Goal: Transaction & Acquisition: Subscribe to service/newsletter

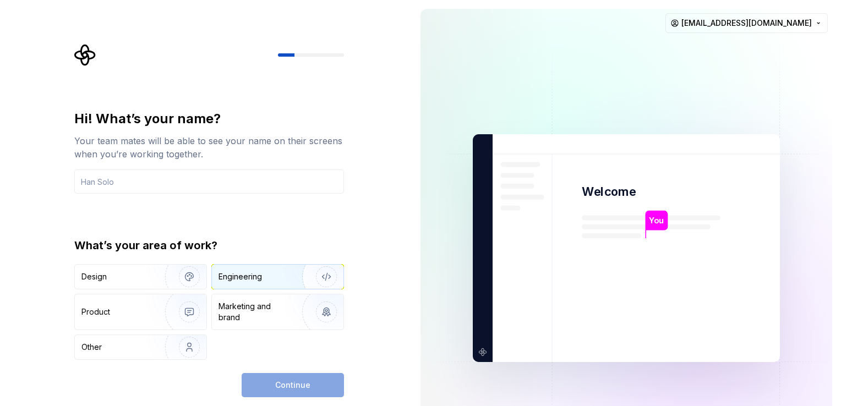
click at [254, 276] on div "Engineering" at bounding box center [240, 276] width 43 height 11
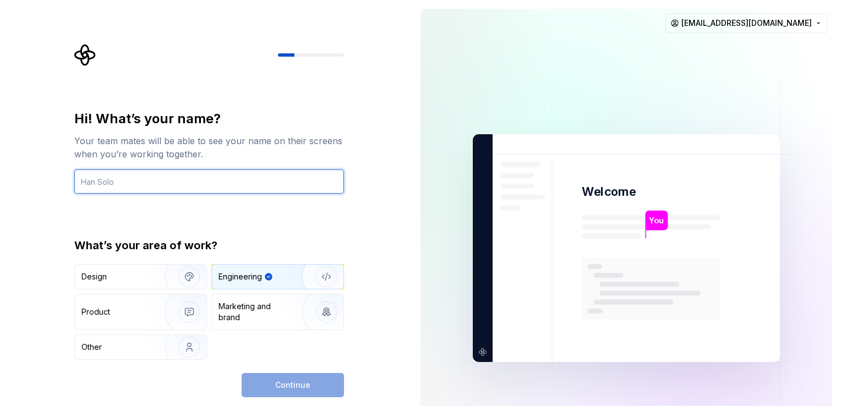
click at [126, 179] on input "text" at bounding box center [209, 182] width 270 height 24
paste input "procurement <procurement@proalpha.com>"
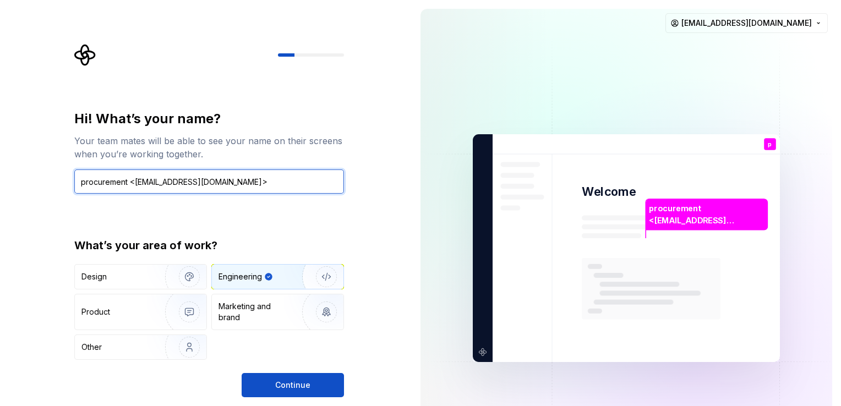
drag, startPoint x: 257, startPoint y: 176, endPoint x: 130, endPoint y: 183, distance: 126.8
click at [130, 183] on input "procurement <procurement@proalpha.com>" at bounding box center [209, 182] width 270 height 24
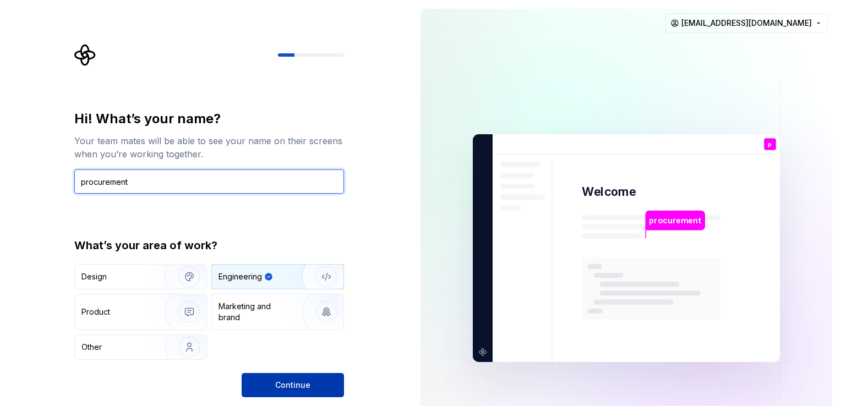
type input "procurement"
click at [296, 389] on span "Continue" at bounding box center [292, 385] width 35 height 11
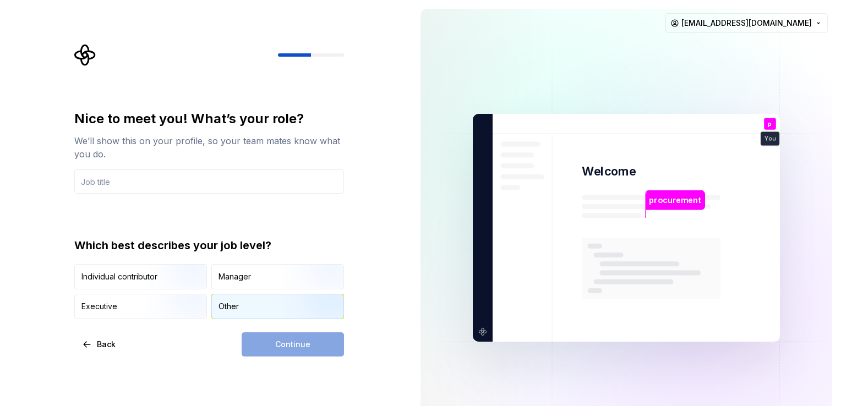
click at [222, 303] on div "Other" at bounding box center [229, 306] width 20 height 11
click at [119, 179] on input "text" at bounding box center [209, 182] width 270 height 24
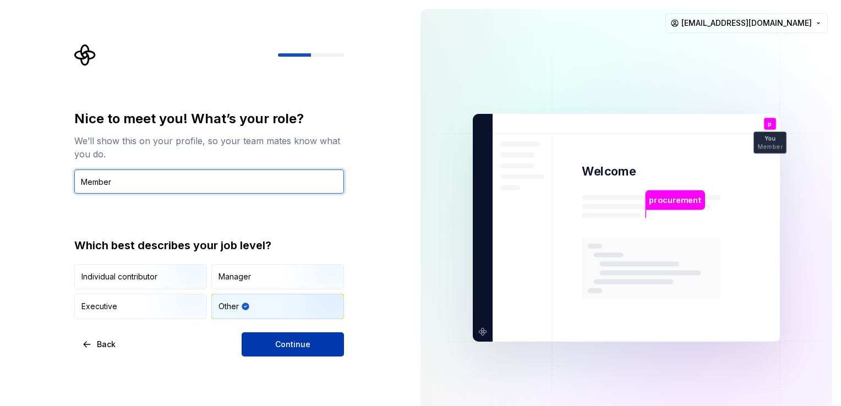
type input "Member"
click at [280, 339] on span "Continue" at bounding box center [292, 344] width 35 height 11
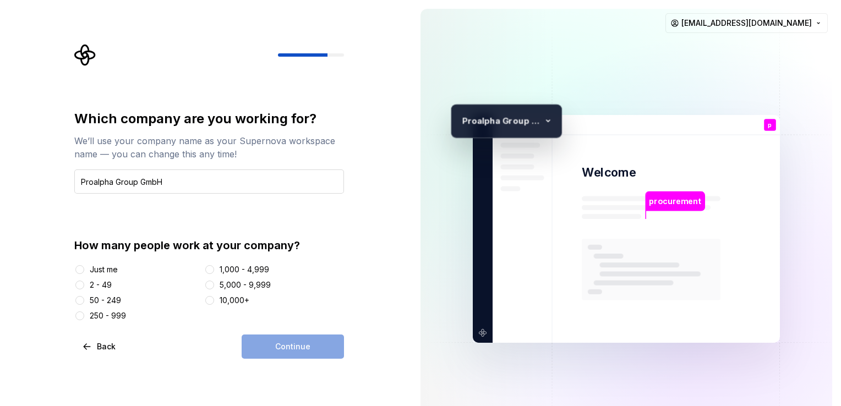
click at [139, 181] on input "Proalpha Group GmbH" at bounding box center [209, 182] width 270 height 24
type input "Proalpha GmbH"
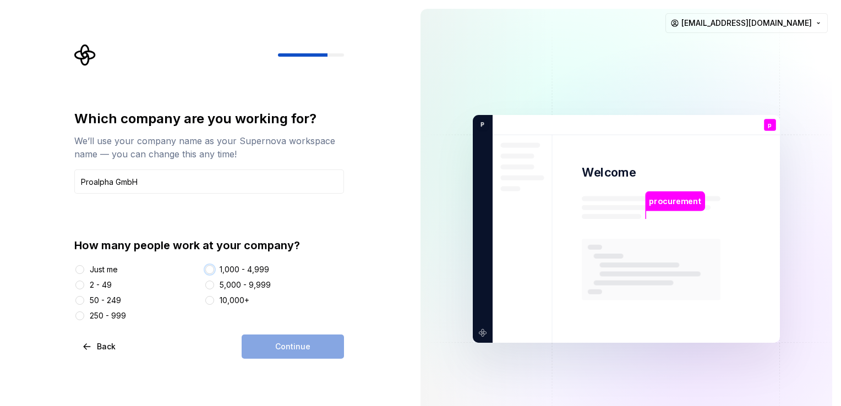
click at [211, 268] on button "1,000 - 4,999" at bounding box center [209, 269] width 9 height 9
click at [295, 345] on span "Continue" at bounding box center [292, 346] width 35 height 11
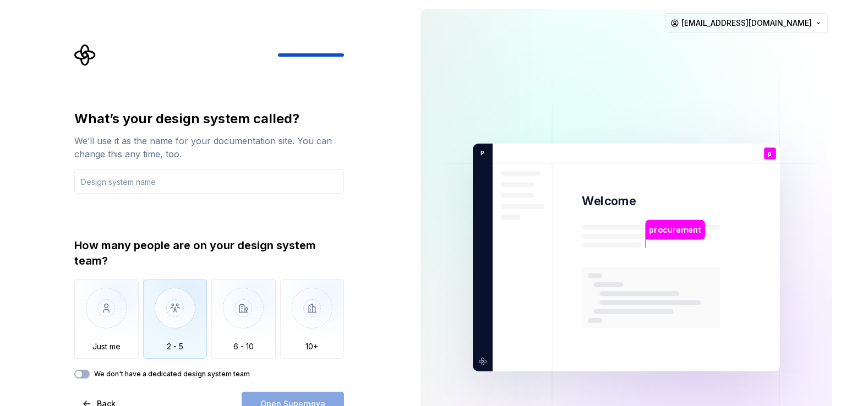
click at [171, 303] on img "button" at bounding box center [175, 317] width 64 height 74
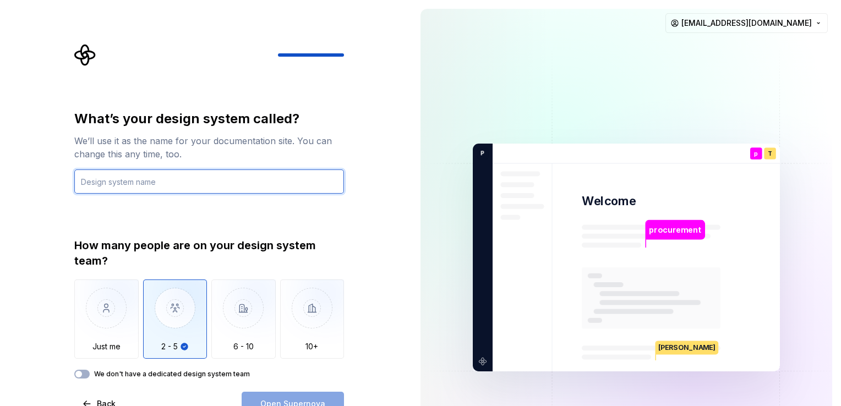
click at [234, 184] on input "text" at bounding box center [209, 182] width 270 height 24
type input "P"
paste input "procurement <procurement@proalpha.com>"
type input "p"
type input "Product Integration"
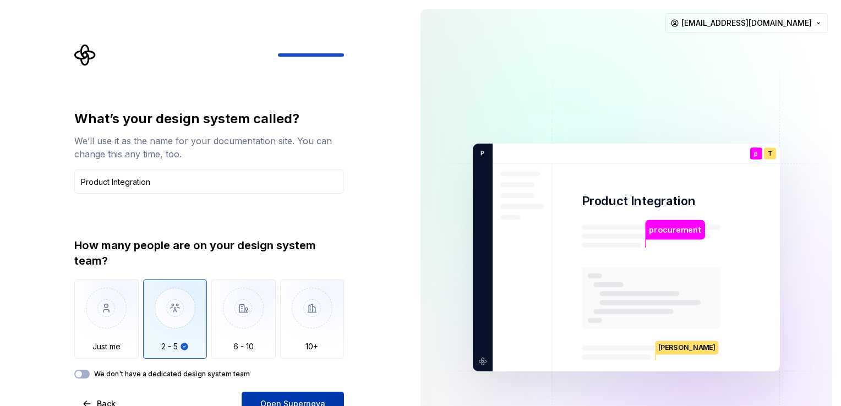
click at [292, 399] on span "Open Supernova" at bounding box center [292, 404] width 65 height 11
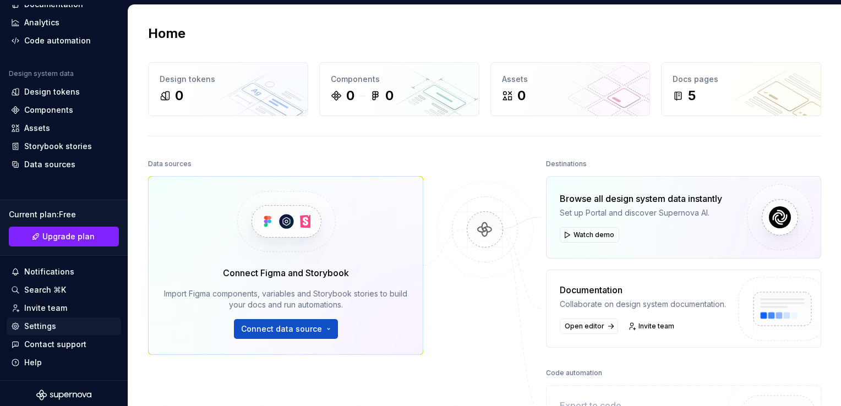
scroll to position [68, 0]
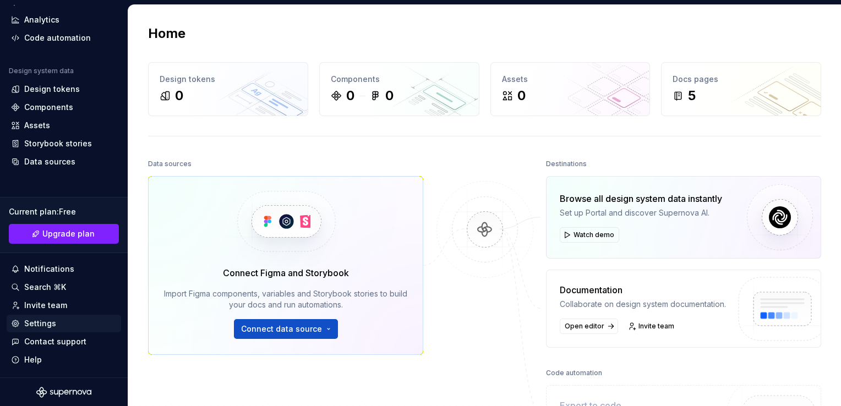
click at [40, 324] on div "Settings" at bounding box center [40, 323] width 32 height 11
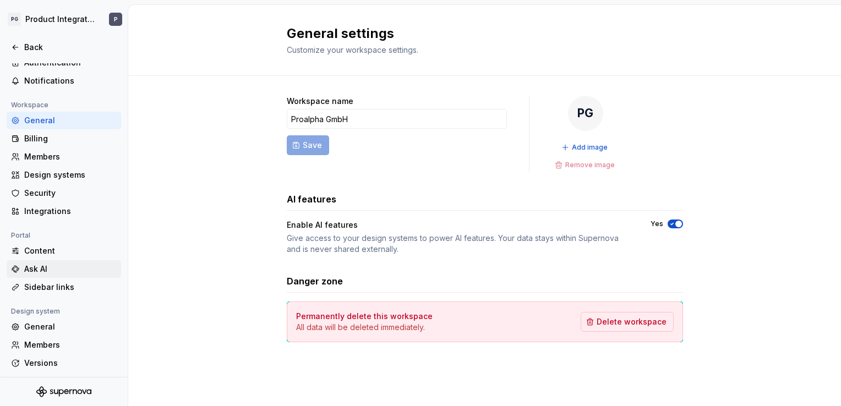
scroll to position [55, 0]
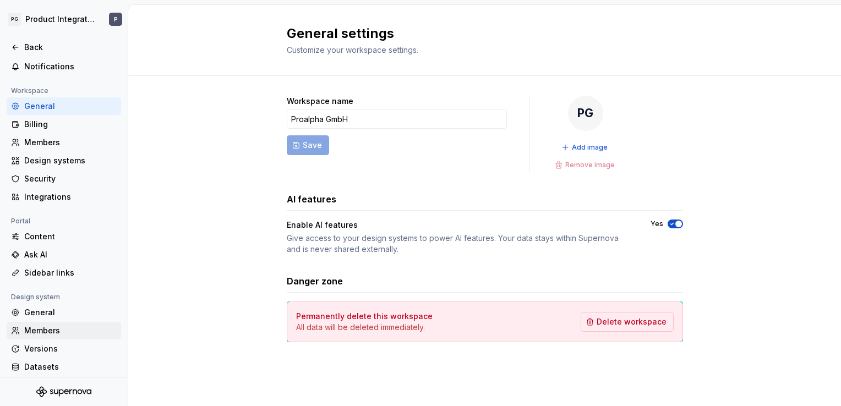
click at [63, 335] on div "Members" at bounding box center [70, 330] width 92 height 11
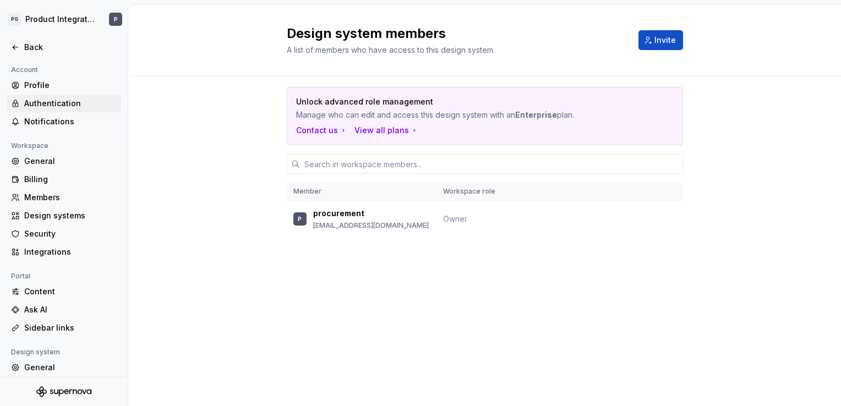
click at [54, 104] on div "Authentication" at bounding box center [70, 103] width 92 height 11
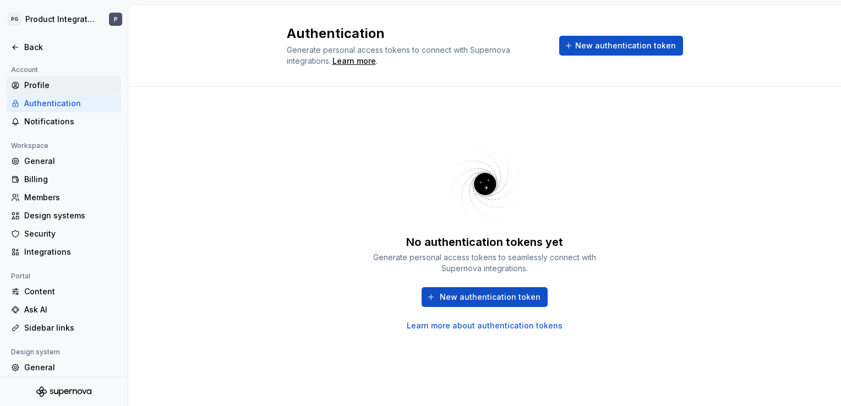
click at [46, 86] on div "Profile" at bounding box center [70, 85] width 92 height 11
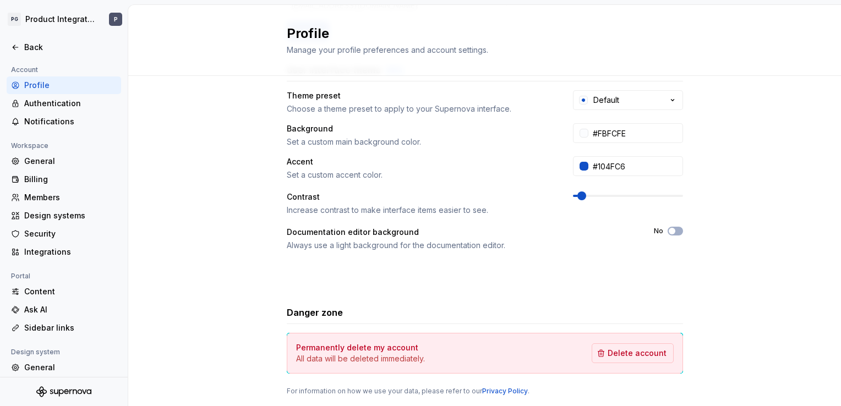
scroll to position [220, 0]
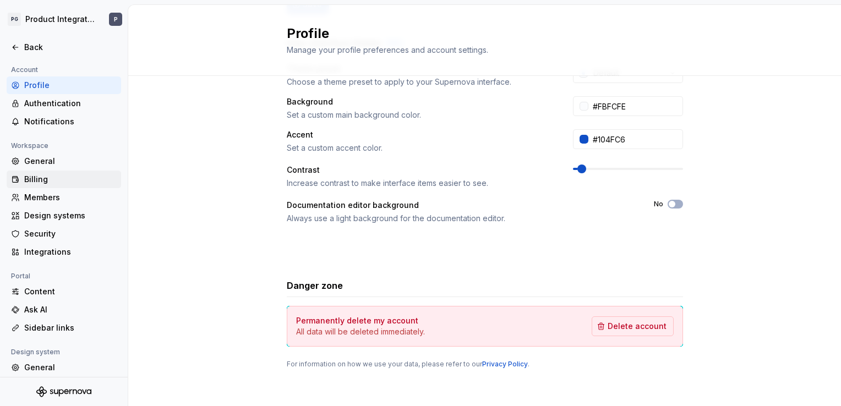
click at [50, 179] on div "Billing" at bounding box center [70, 179] width 92 height 11
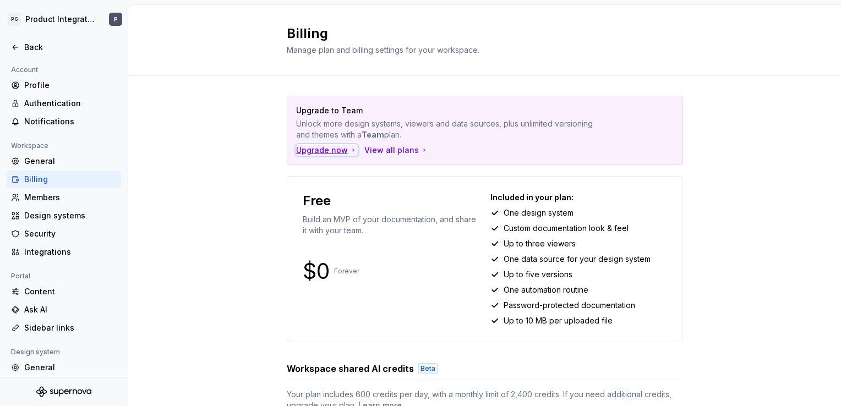
click at [321, 149] on div "Upgrade now" at bounding box center [327, 150] width 62 height 11
click at [57, 204] on div "Members" at bounding box center [64, 198] width 114 height 18
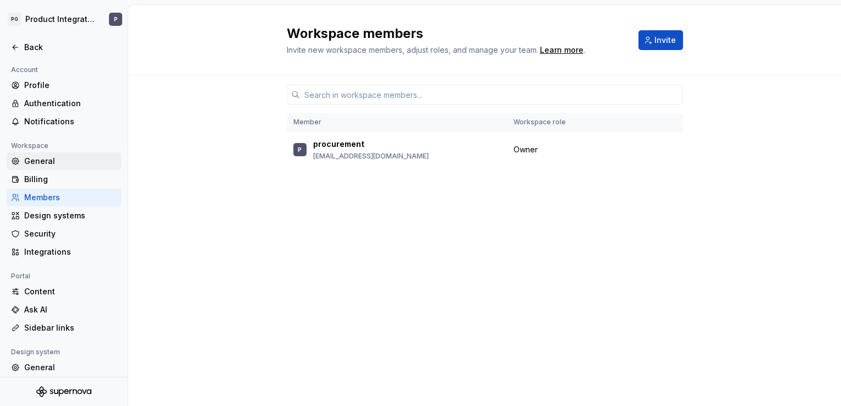
click at [48, 162] on div "General" at bounding box center [70, 161] width 92 height 11
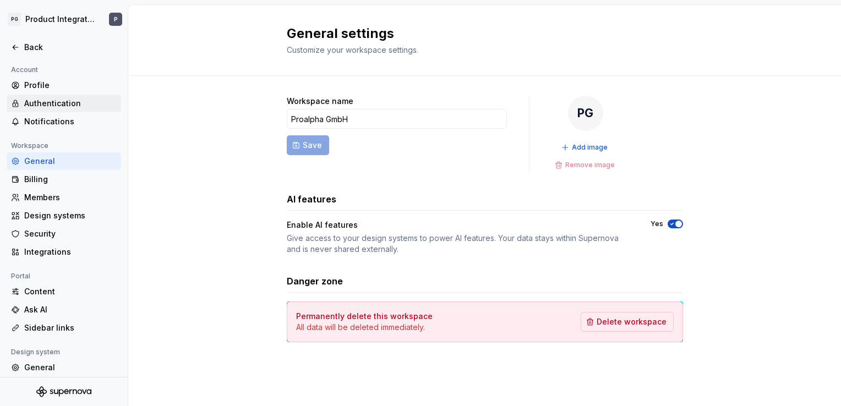
click at [50, 103] on div "Authentication" at bounding box center [70, 103] width 92 height 11
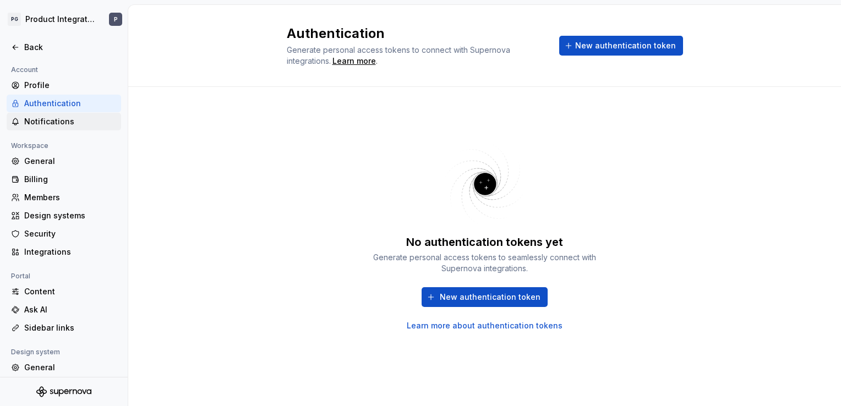
click at [57, 120] on div "Notifications" at bounding box center [70, 121] width 92 height 11
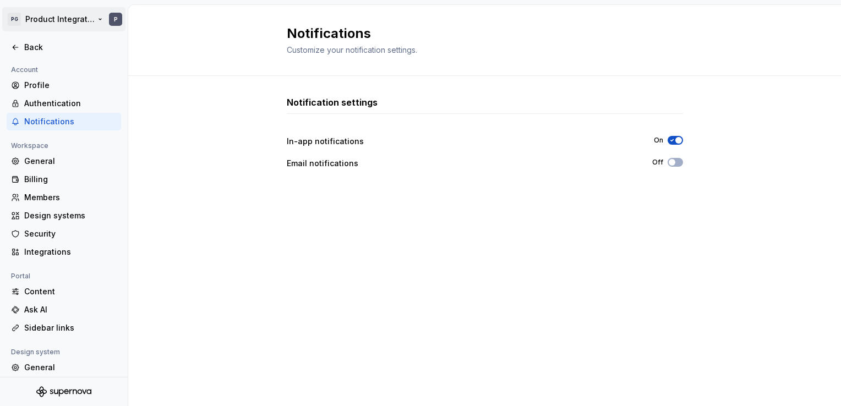
click at [99, 20] on html "PG Product Integration P Back Account Profile Authentication Notifications Work…" at bounding box center [420, 203] width 841 height 406
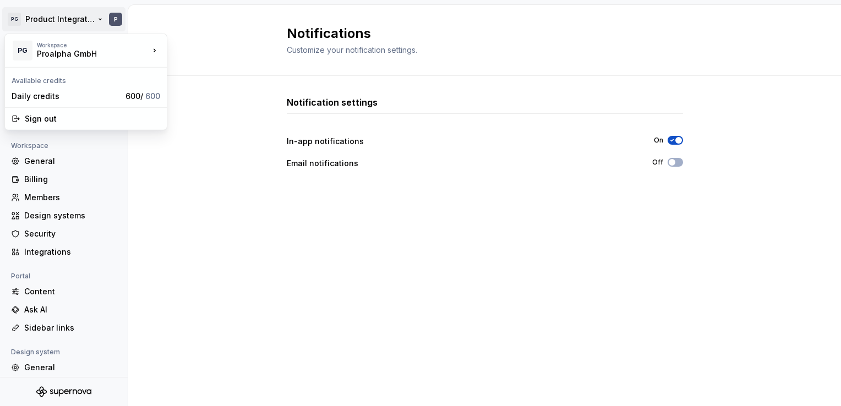
click at [124, 271] on html "PG Product Integration P Back Account Profile Authentication Notifications Work…" at bounding box center [420, 203] width 841 height 406
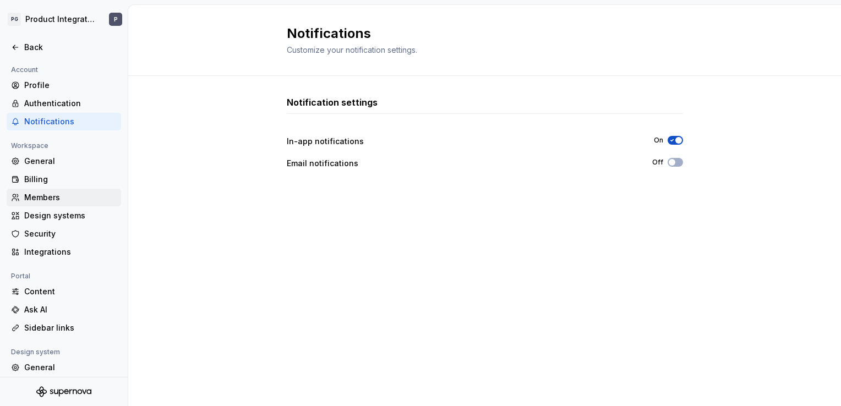
click at [56, 190] on div "Members" at bounding box center [64, 198] width 114 height 18
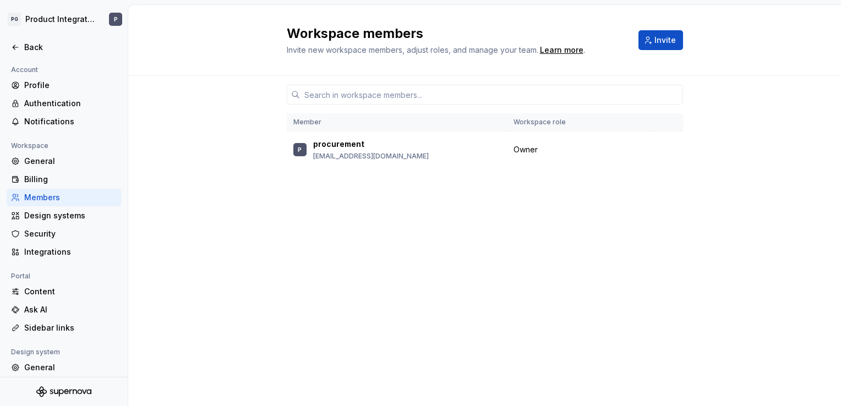
click at [410, 121] on th "Member" at bounding box center [397, 122] width 220 height 18
click at [46, 179] on div "Billing" at bounding box center [70, 179] width 92 height 11
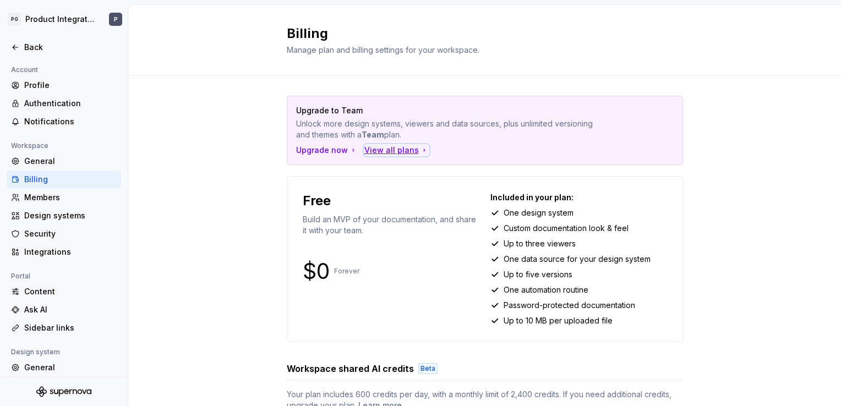
click at [383, 152] on div "View all plans" at bounding box center [396, 150] width 64 height 11
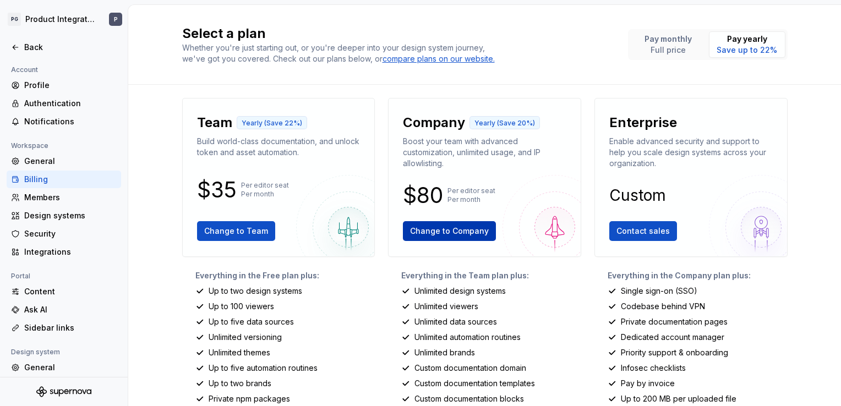
click at [446, 233] on span "Change to Company" at bounding box center [449, 231] width 79 height 11
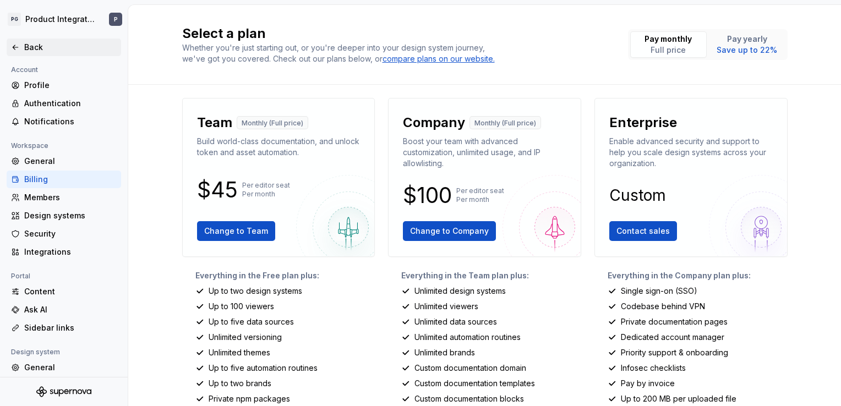
click at [17, 48] on icon at bounding box center [15, 47] width 9 height 9
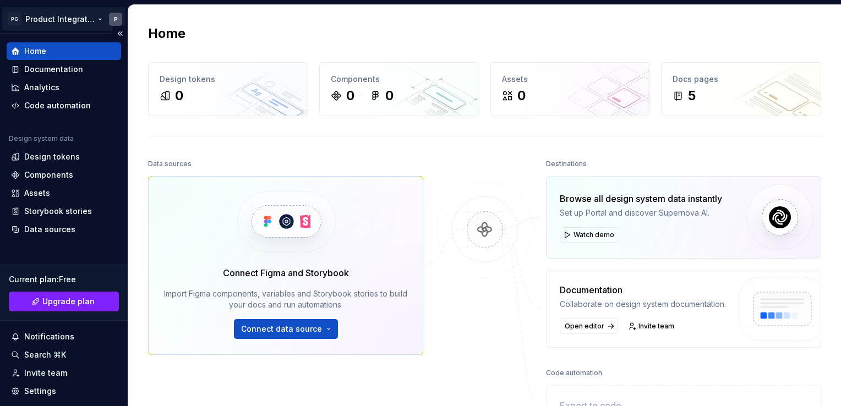
click at [112, 17] on html "PG Product Integration P Home Documentation Analytics Code automation Design sy…" at bounding box center [420, 203] width 841 height 406
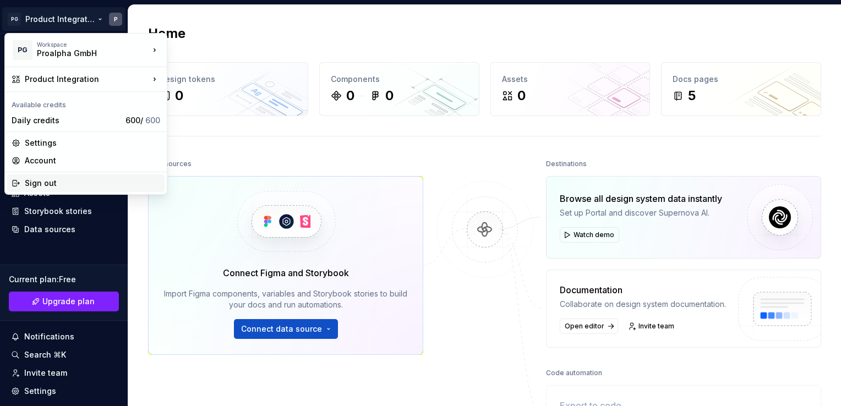
click at [39, 181] on div "Sign out" at bounding box center [92, 183] width 135 height 11
